Goal: Task Accomplishment & Management: Manage account settings

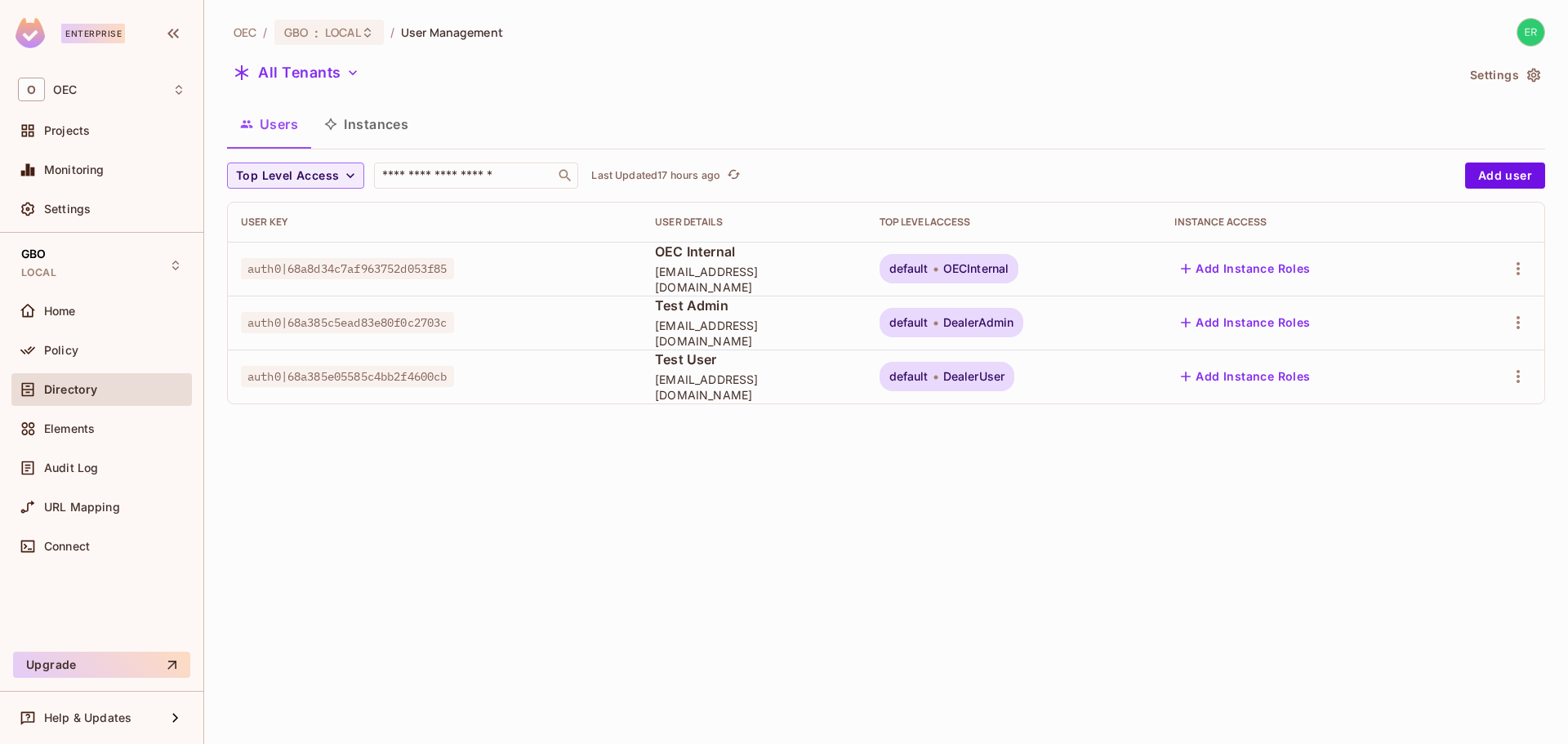
click at [656, 383] on span "[EMAIL_ADDRESS][DOMAIN_NAME]" at bounding box center [754, 388] width 198 height 31
copy span "[EMAIL_ADDRESS][DOMAIN_NAME]"
click at [117, 356] on div "Policy" at bounding box center [115, 349] width 142 height 13
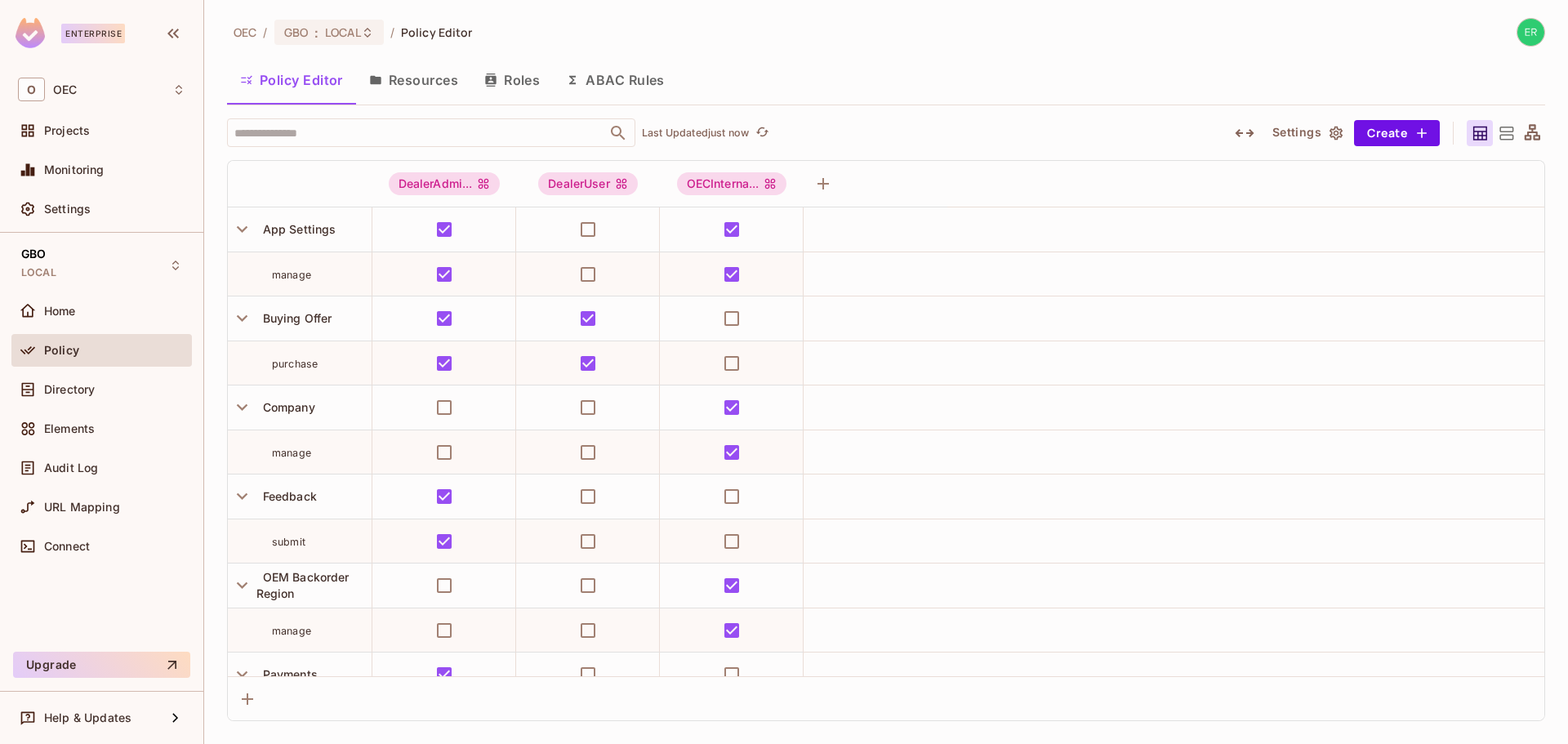
click at [84, 348] on div "Policy" at bounding box center [115, 349] width 142 height 13
click at [97, 380] on div "Directory" at bounding box center [101, 390] width 167 height 20
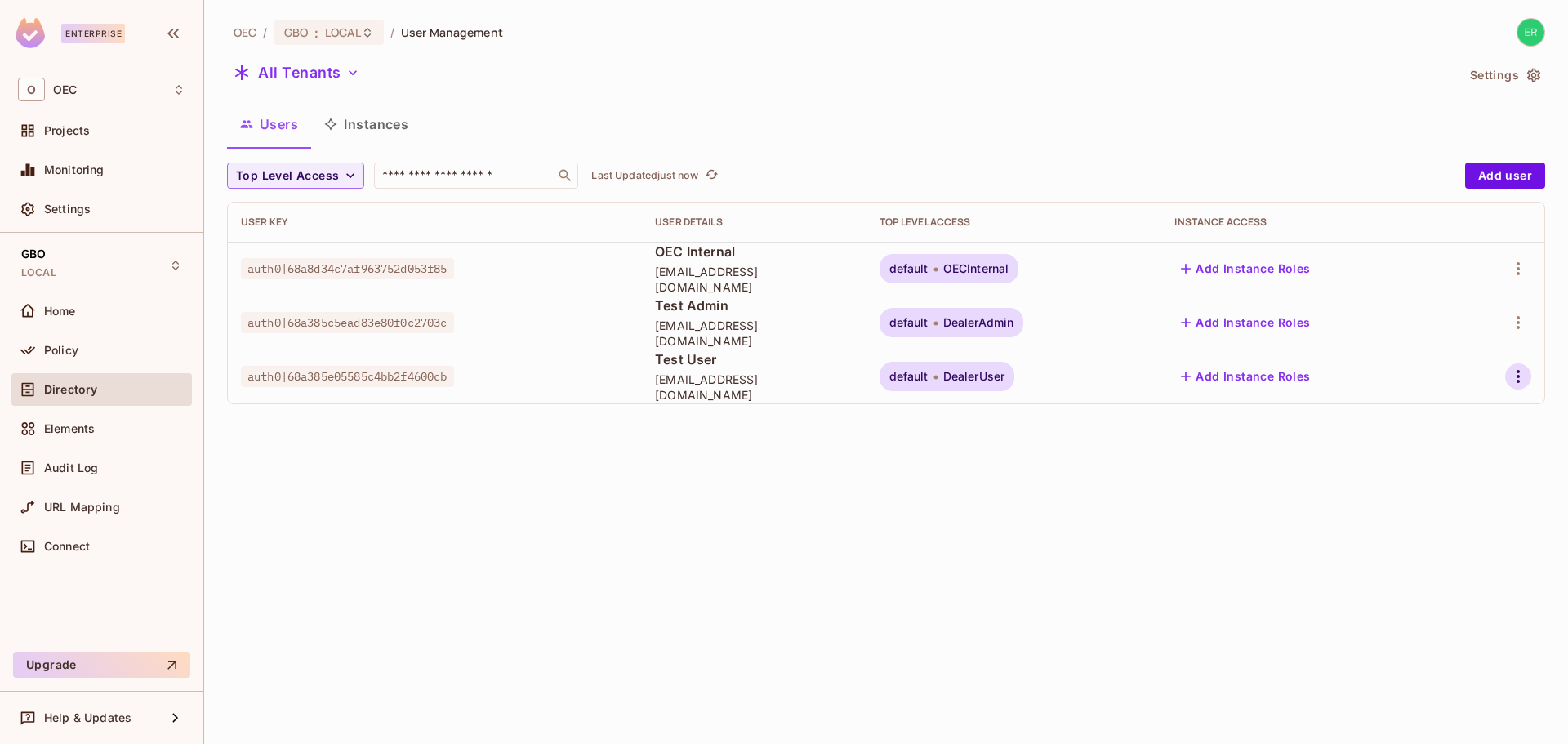
click at [1510, 377] on icon "button" at bounding box center [1519, 377] width 20 height 20
click at [1479, 417] on li "Edit" at bounding box center [1443, 413] width 152 height 36
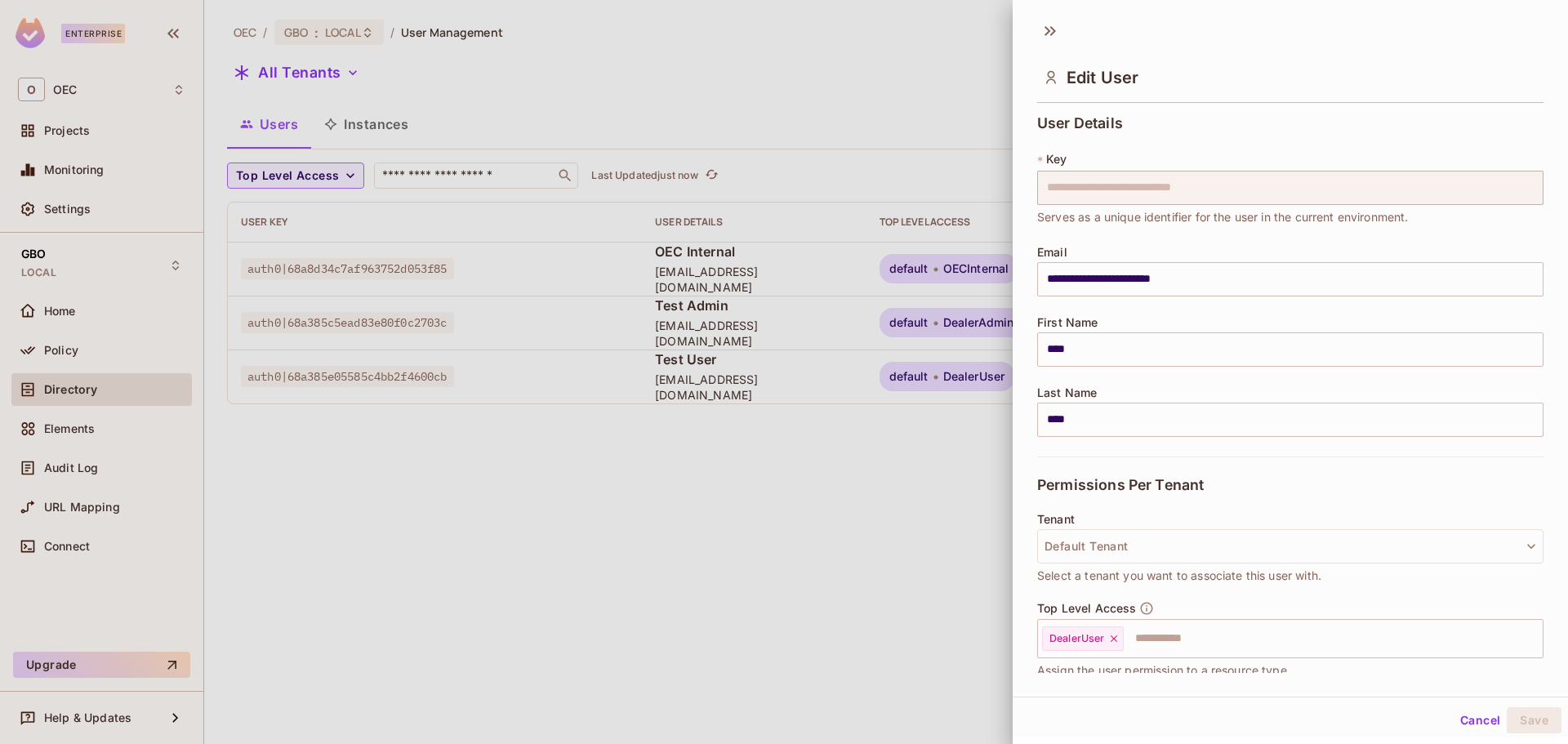
scroll to position [139, 0]
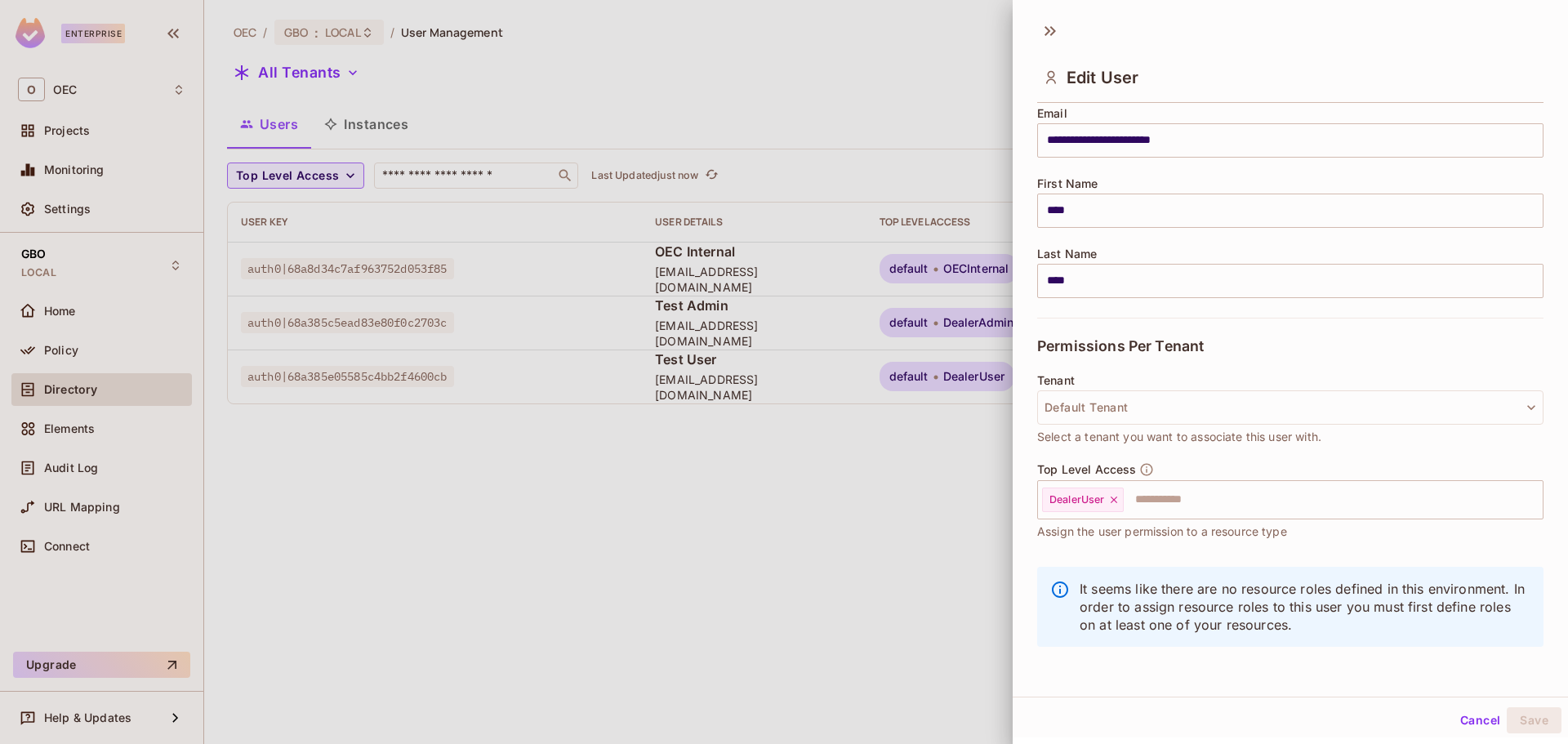
click at [957, 454] on div at bounding box center [784, 372] width 1568 height 744
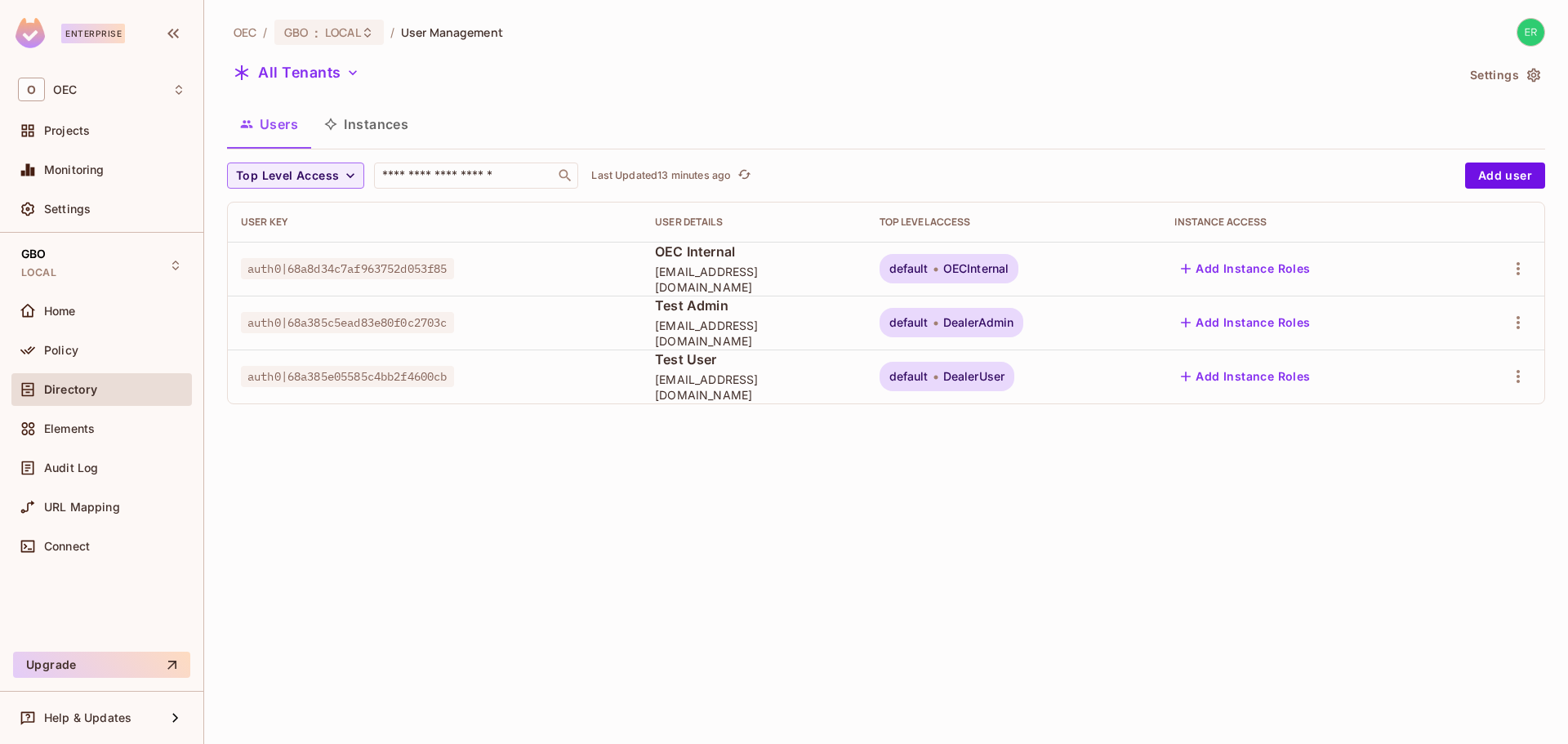
click at [752, 405] on div "Top Level Access ​ Last Updated 13 minutes ago Add user User Key User Details T…" at bounding box center [886, 289] width 1318 height 255
click at [656, 280] on span "[EMAIL_ADDRESS][DOMAIN_NAME]" at bounding box center [754, 279] width 198 height 31
click at [366, 322] on span "auth0|68a385c5ead83e80f0c2703c" at bounding box center [347, 323] width 214 height 22
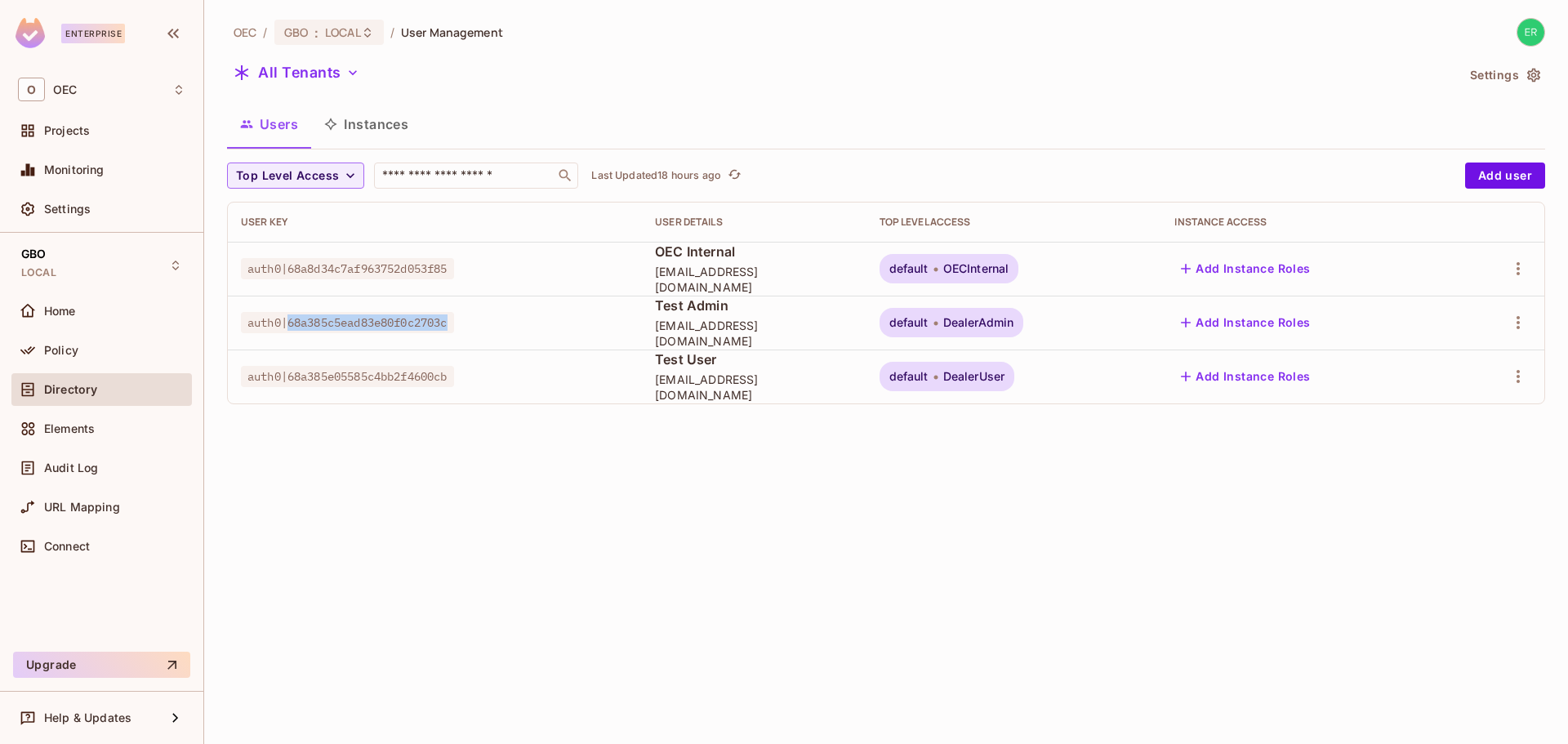
click at [366, 322] on span "auth0|68a385c5ead83e80f0c2703c" at bounding box center [347, 323] width 214 height 22
